Goal: Check status: Check status

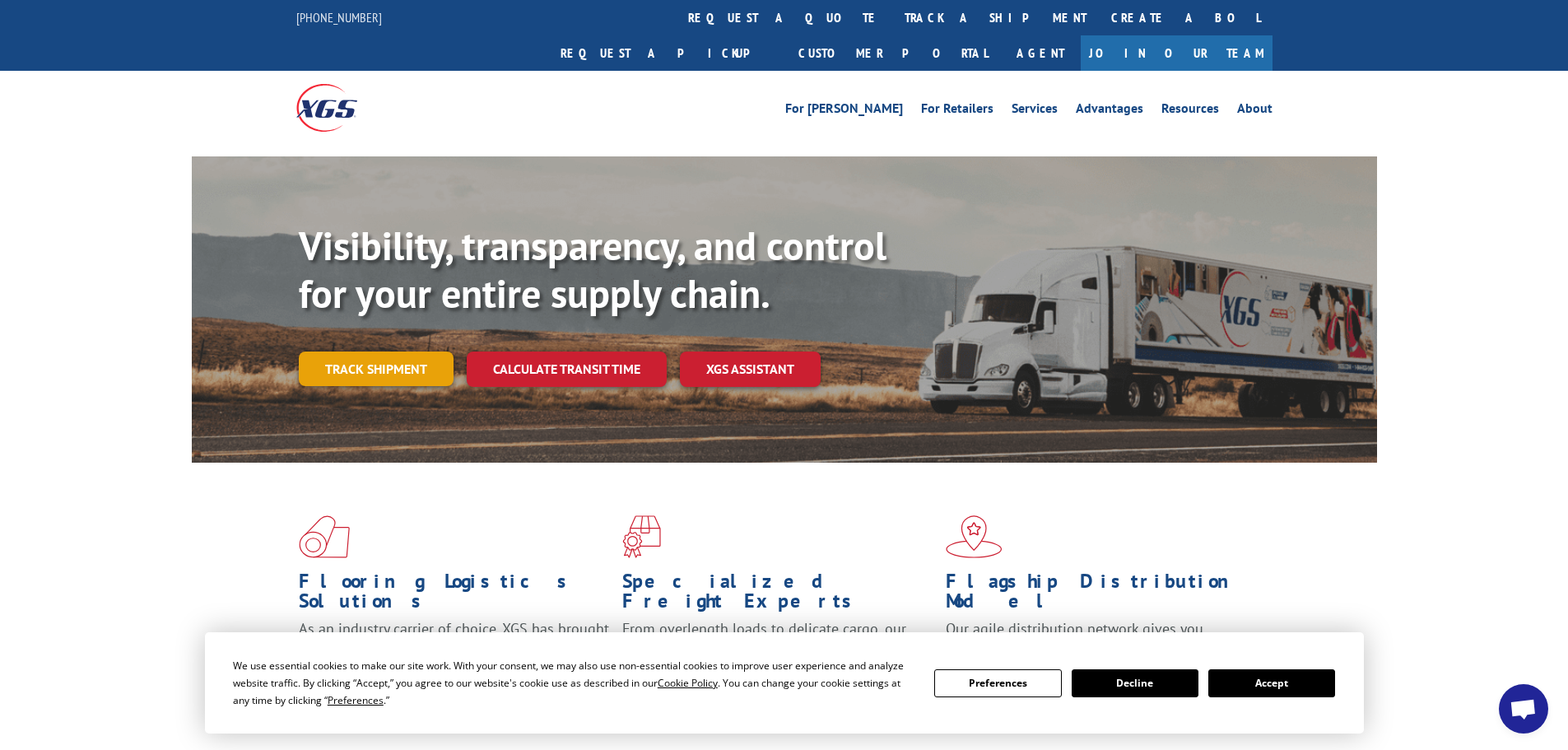
click at [377, 352] on link "Track shipment" at bounding box center [376, 369] width 154 height 34
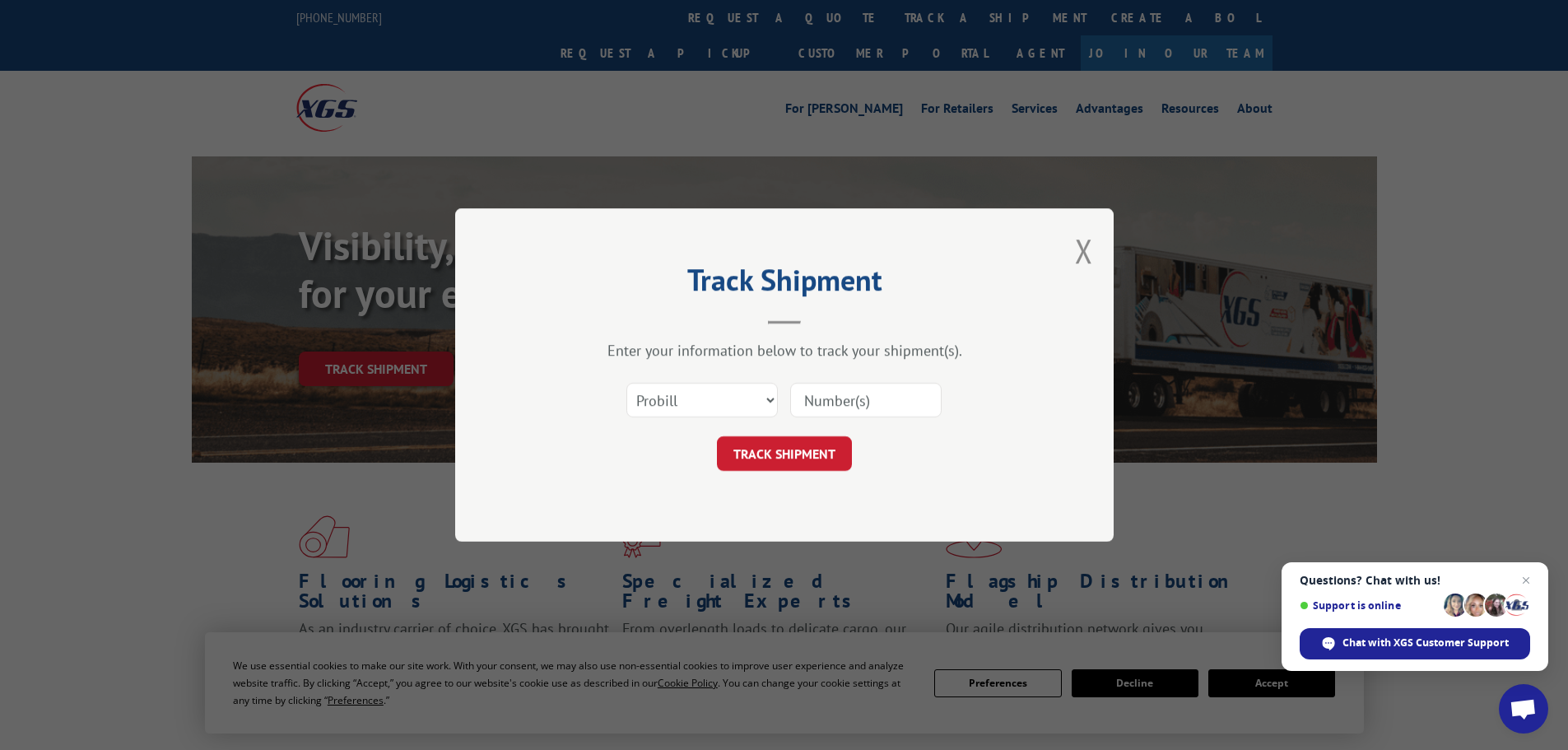
paste input "535219"
type input "535219"
click at [796, 444] on button "TRACK SHIPMENT" at bounding box center [784, 454] width 135 height 34
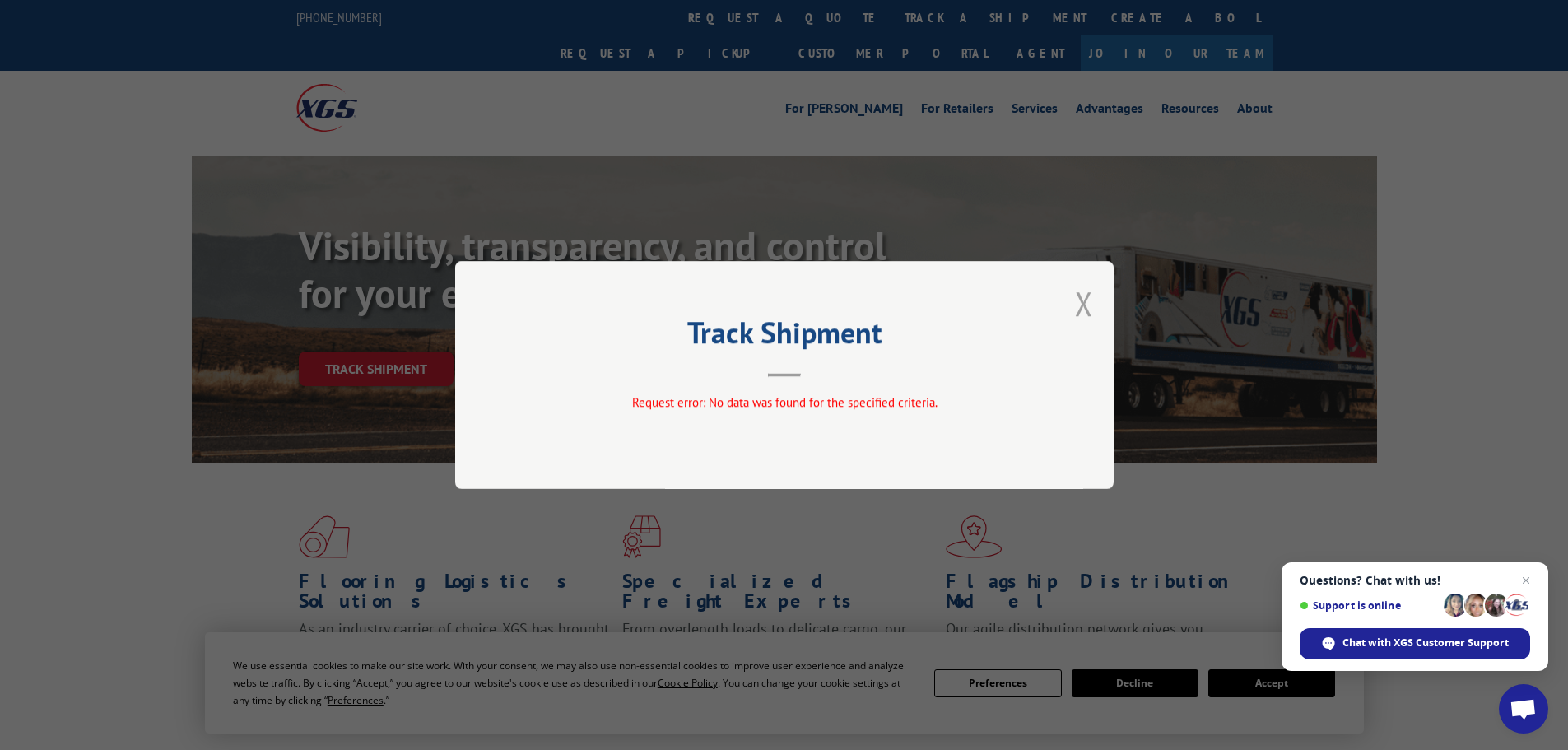
click at [1075, 304] on button "Close modal" at bounding box center [1084, 303] width 19 height 43
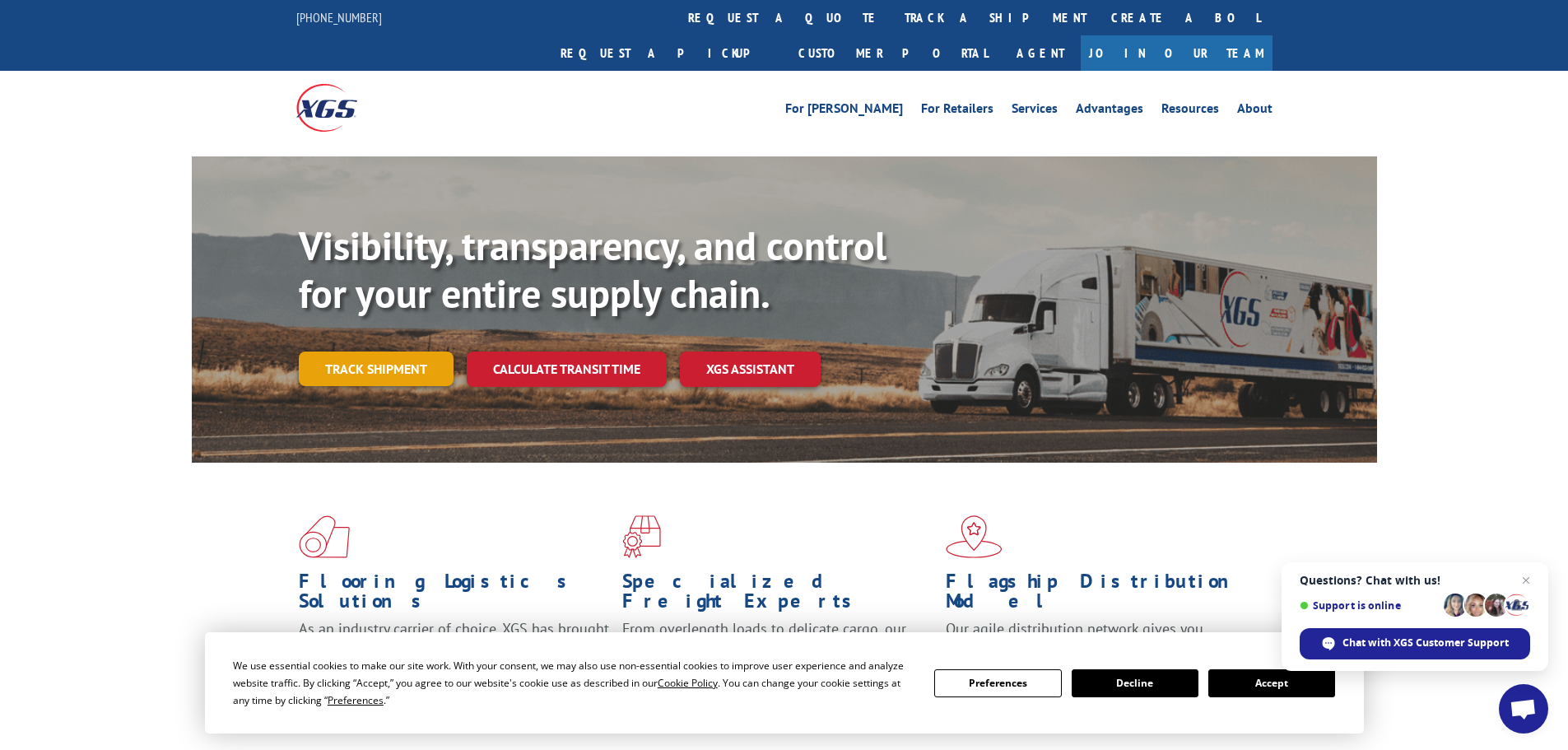
click at [364, 352] on link "Track shipment" at bounding box center [376, 369] width 154 height 34
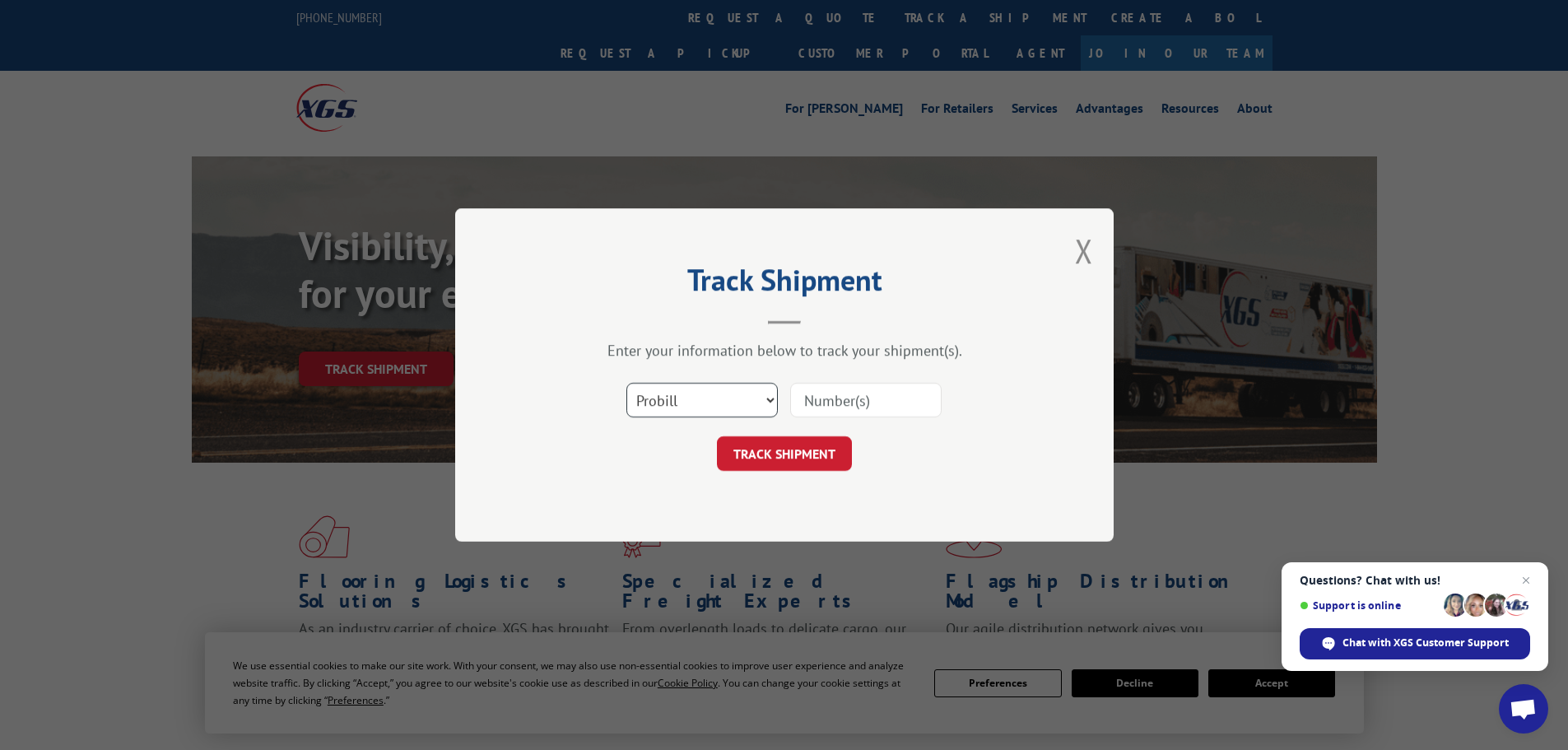
click at [665, 405] on select "Select category... Probill BOL PO" at bounding box center [702, 400] width 152 height 34
select select "bol"
click at [626, 383] on select "Select category... Probill BOL PO" at bounding box center [702, 400] width 152 height 34
paste input "5530749"
type input "5530749"
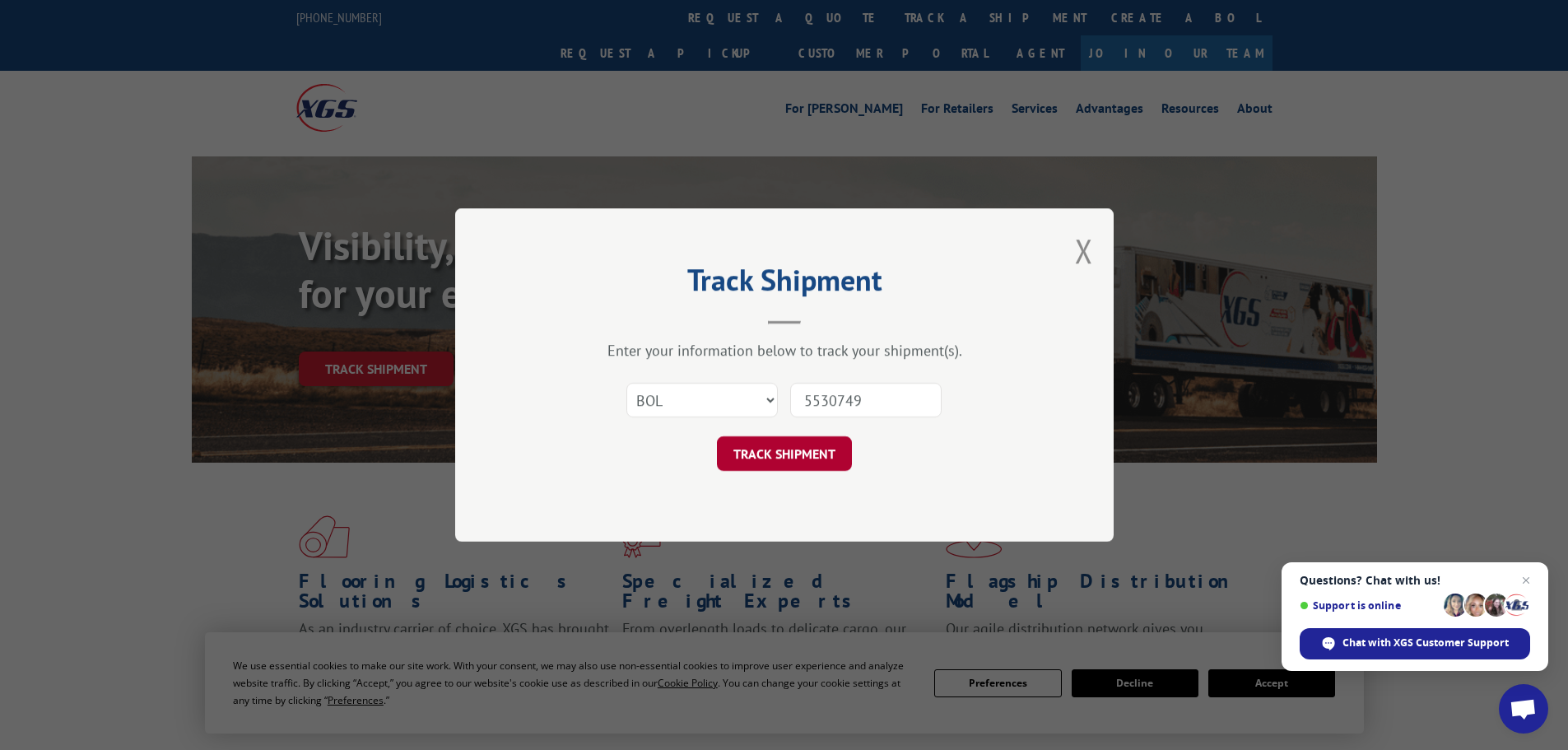
click at [783, 454] on button "TRACK SHIPMENT" at bounding box center [784, 454] width 135 height 34
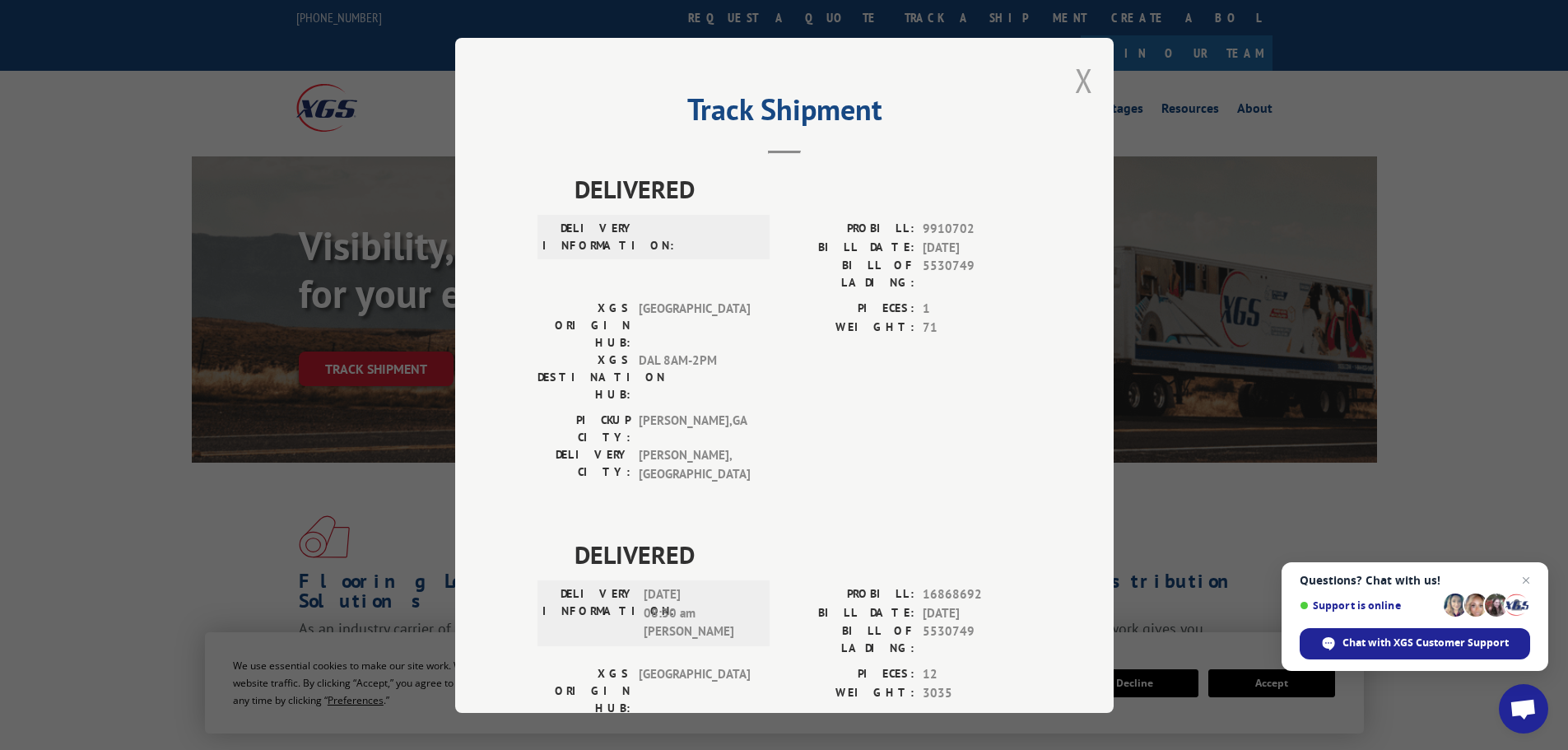
click at [1075, 79] on button "Close modal" at bounding box center [1084, 79] width 19 height 43
